Goal: Task Accomplishment & Management: Complete application form

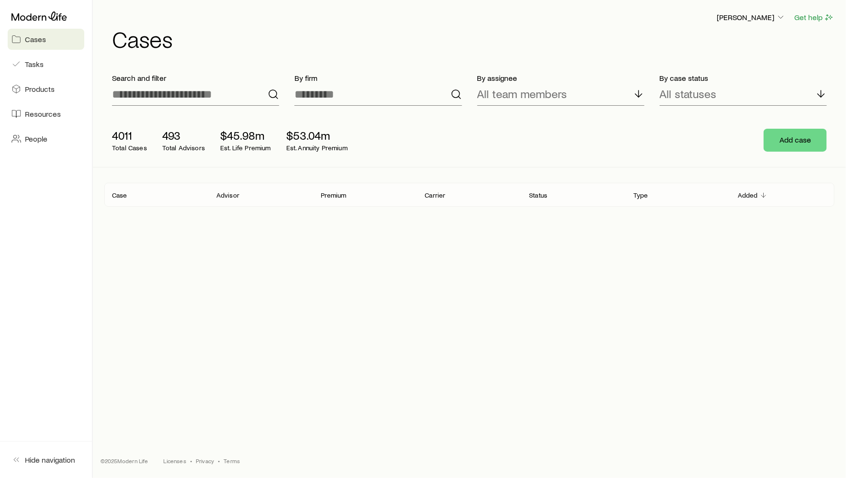
click at [764, 24] on header "[PERSON_NAME] Get help Cases" at bounding box center [469, 30] width 730 height 39
click at [764, 18] on p "[PERSON_NAME]" at bounding box center [750, 17] width 69 height 10
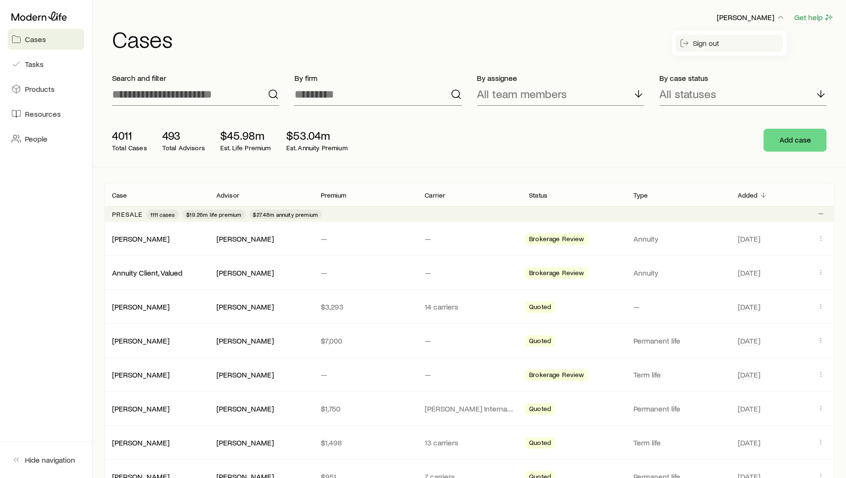
click at [711, 43] on span "Sign out" at bounding box center [706, 43] width 26 height 10
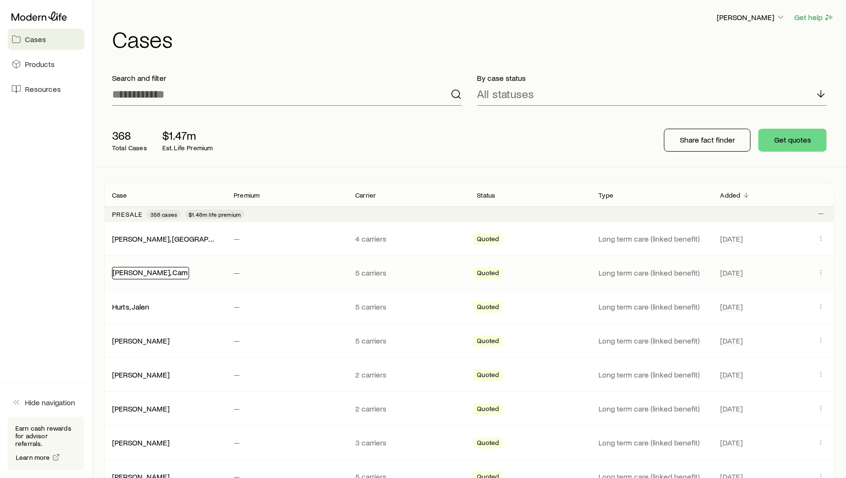
click at [134, 275] on div "[PERSON_NAME], Cam" at bounding box center [150, 273] width 77 height 12
click at [118, 268] on link "[PERSON_NAME], Cam" at bounding box center [149, 272] width 75 height 9
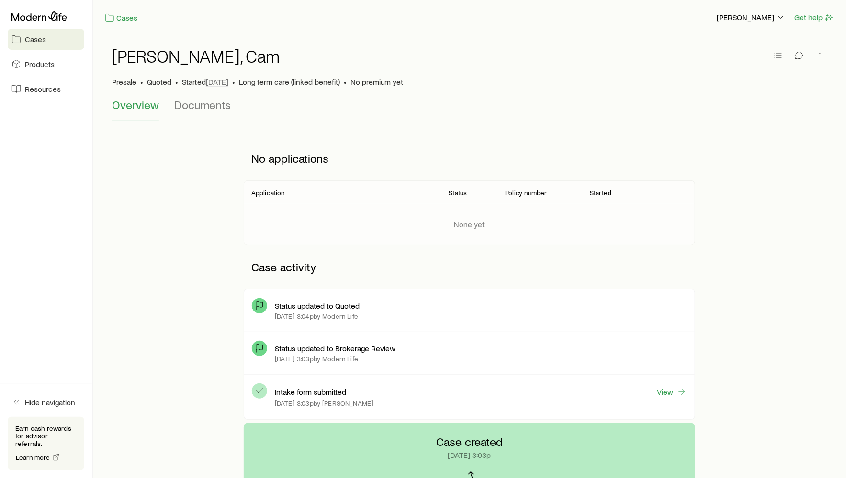
scroll to position [7, 0]
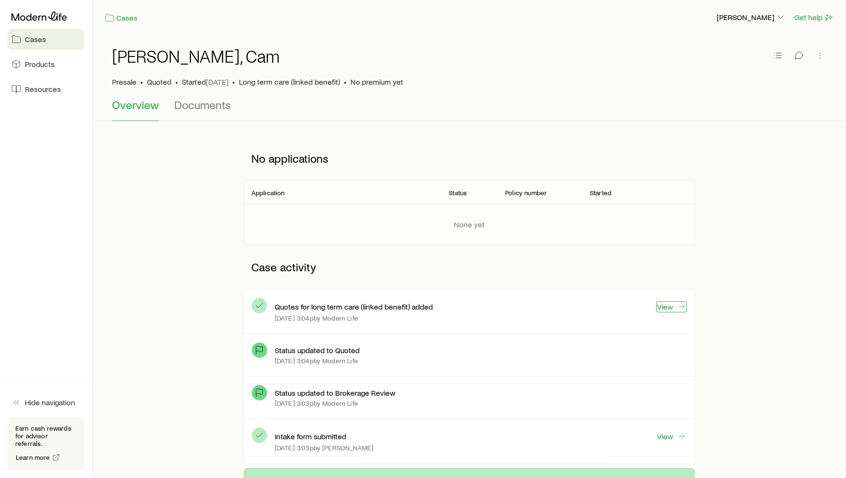
click at [667, 306] on link "View" at bounding box center [671, 306] width 31 height 11
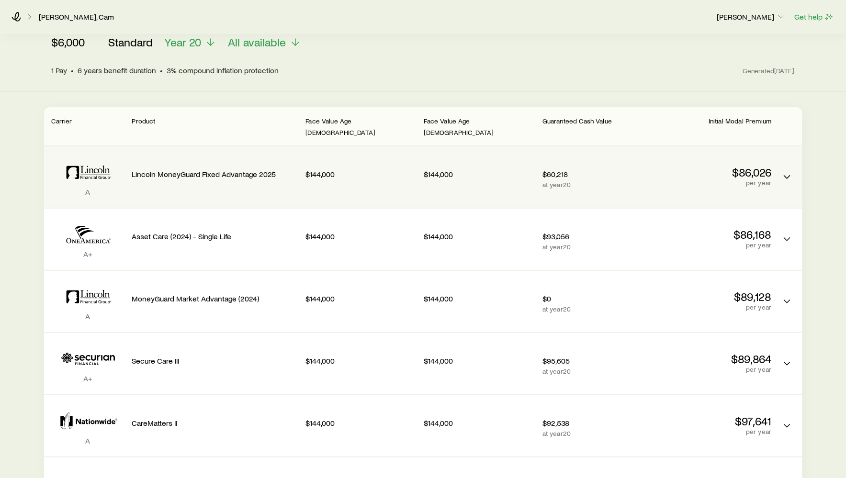
scroll to position [76, 0]
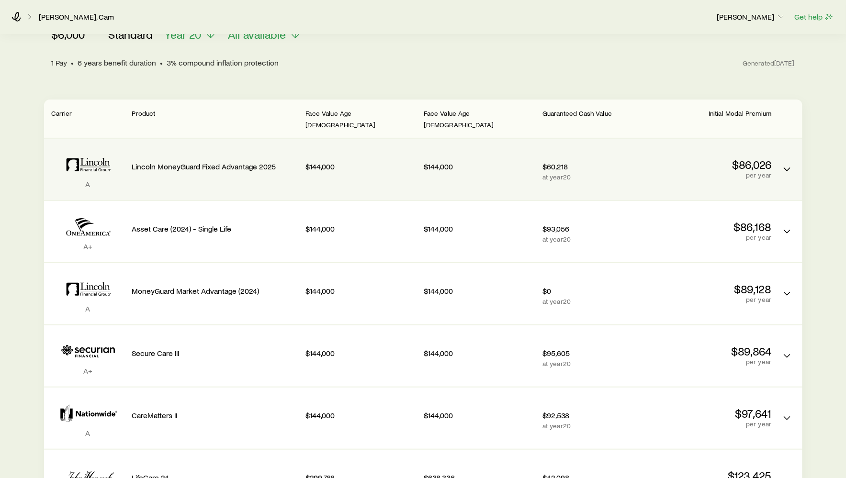
click at [242, 173] on div "Lincoln MoneyGuard Fixed Advantage 2025" at bounding box center [215, 169] width 166 height 46
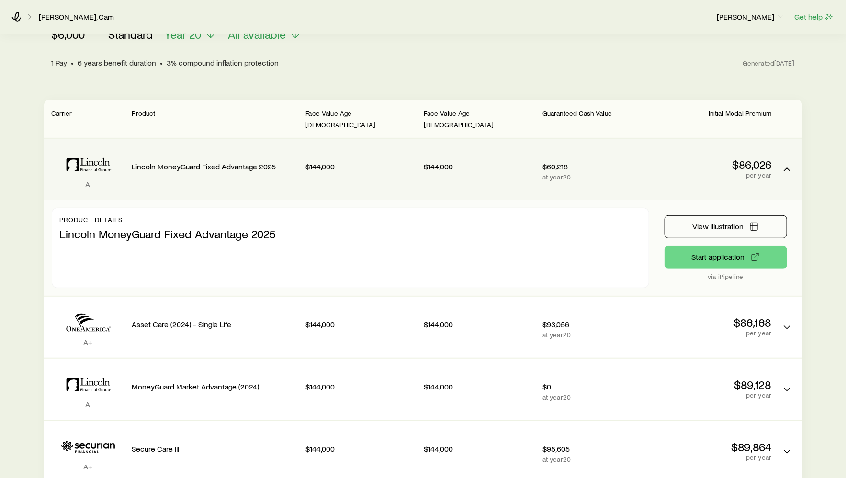
click at [241, 167] on div "Lincoln MoneyGuard Fixed Advantage 2025" at bounding box center [215, 164] width 166 height 36
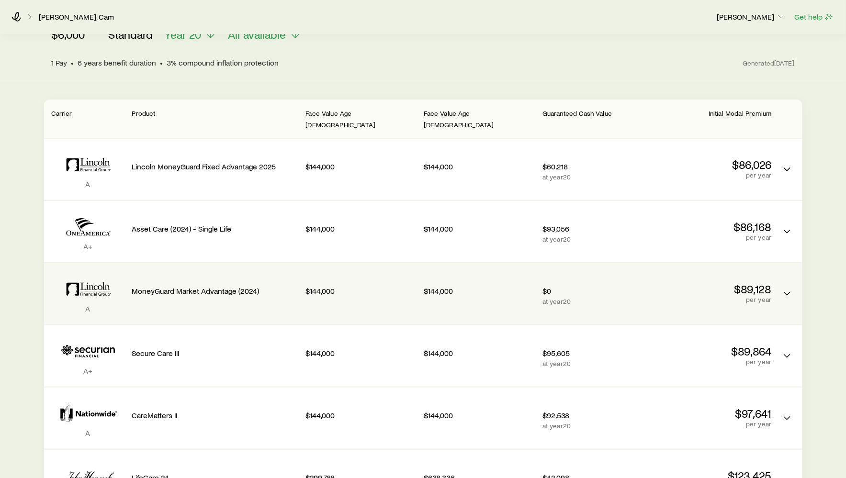
scroll to position [162, 0]
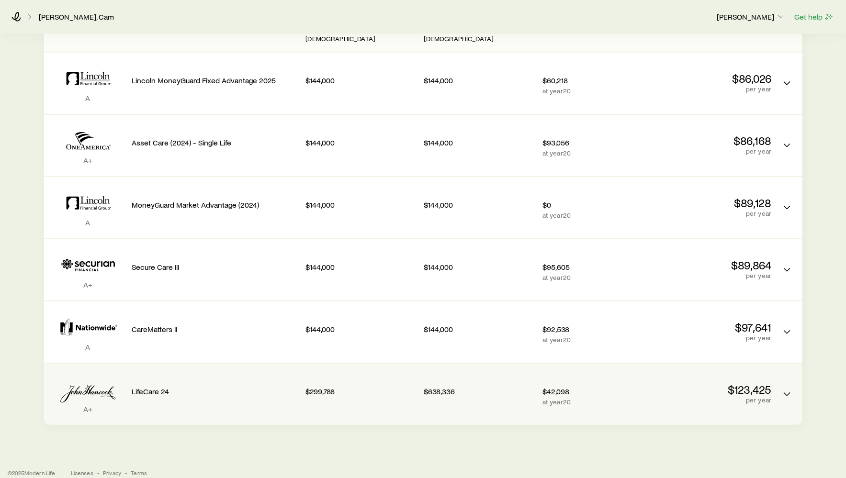
click at [209, 387] on p "LifeCare 24" at bounding box center [215, 392] width 166 height 10
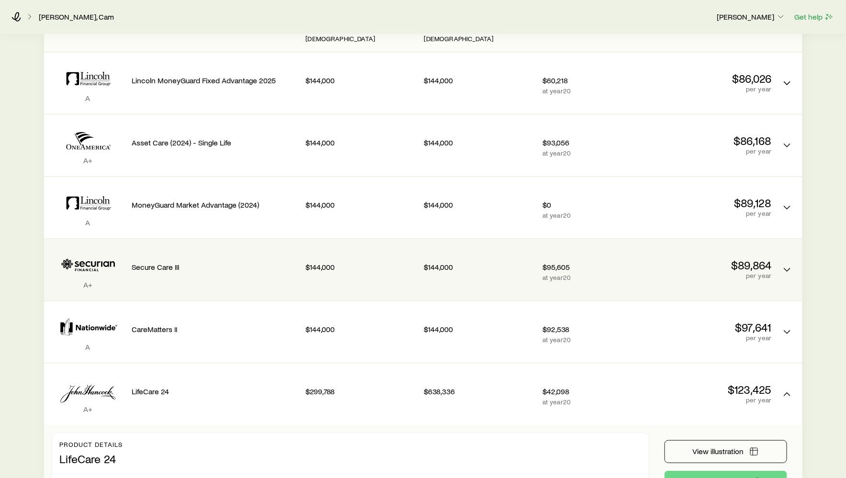
scroll to position [229, 0]
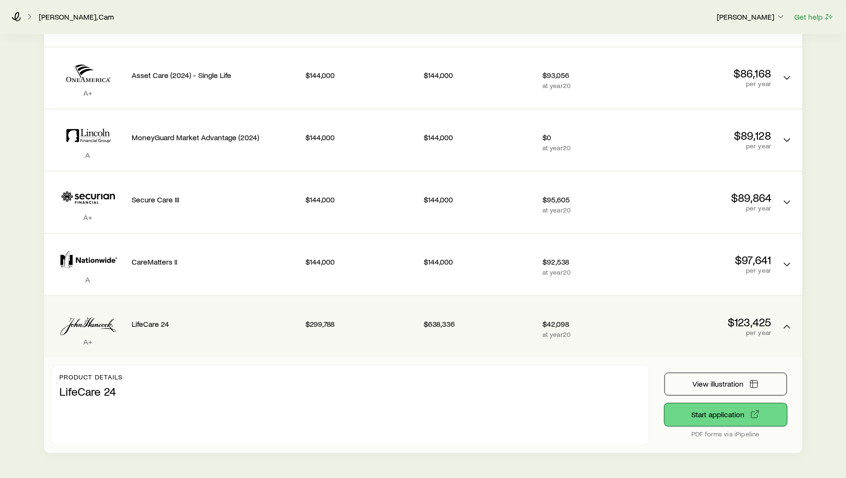
click at [711, 403] on link "Start application" at bounding box center [725, 414] width 123 height 23
